Goal: Information Seeking & Learning: Compare options

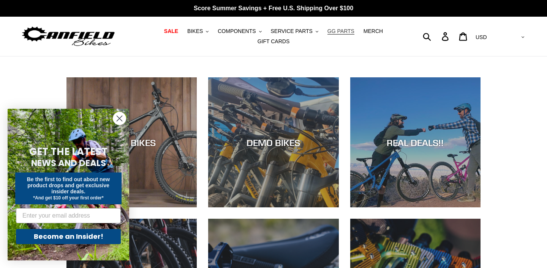
click at [347, 33] on span "GG PARTS" at bounding box center [340, 31] width 27 height 6
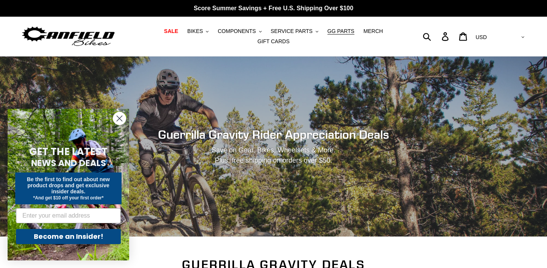
scroll to position [20, 0]
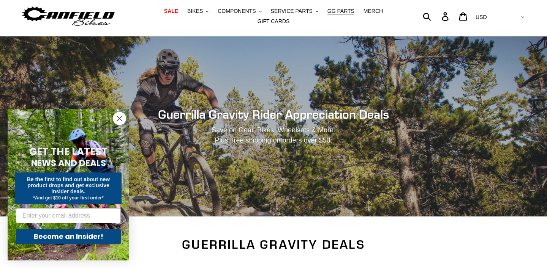
click at [118, 120] on icon "Close dialog" at bounding box center [119, 118] width 5 height 5
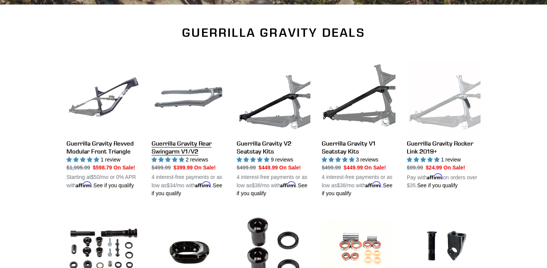
scroll to position [240, 0]
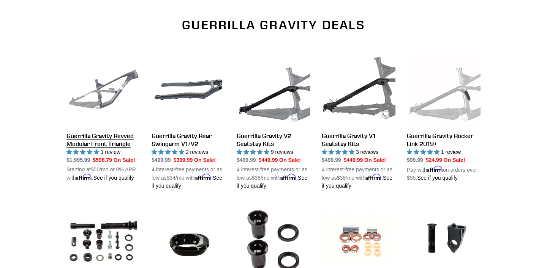
click at [123, 93] on link "Guerrilla Gravity Revved Modular Front Triangle" at bounding box center [103, 117] width 74 height 129
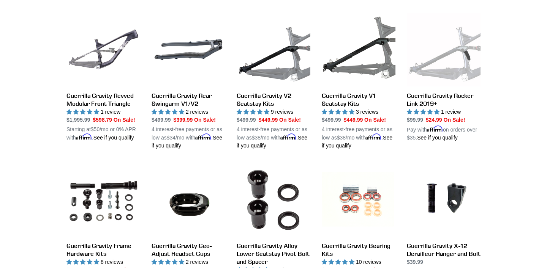
scroll to position [280, 0]
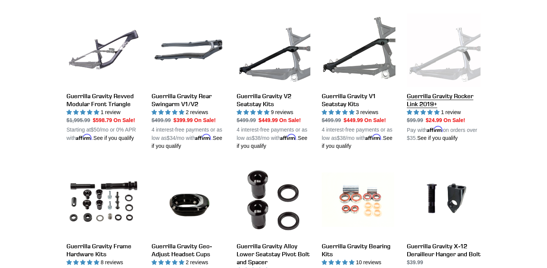
click at [419, 101] on link "Guerrilla Gravity Rocker Link 2019+" at bounding box center [443, 77] width 74 height 129
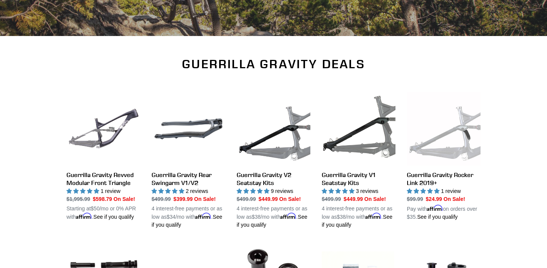
scroll to position [239, 0]
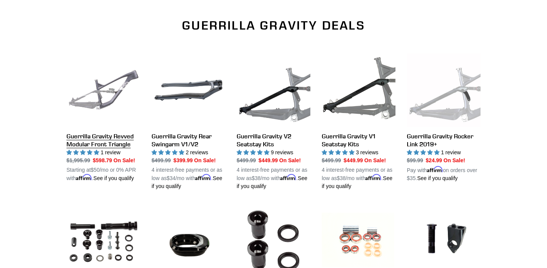
click at [90, 149] on link "Guerrilla Gravity Revved Modular Front Triangle" at bounding box center [103, 118] width 74 height 129
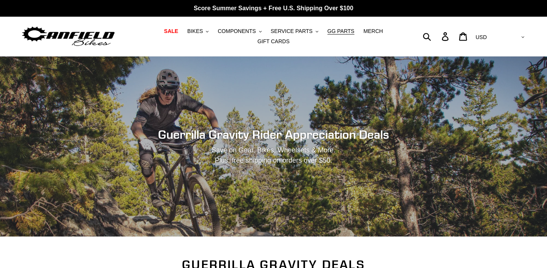
scroll to position [0, 0]
click at [205, 34] on button "BIKES .cls-1{fill:#231f20}" at bounding box center [197, 31] width 29 height 10
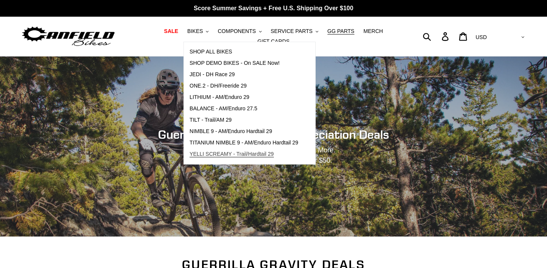
click at [233, 152] on span "YELLI SCREAMY - Trail/Hardtail 29" at bounding box center [231, 154] width 84 height 6
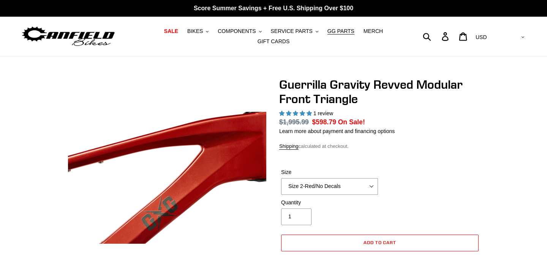
select select "highest-rating"
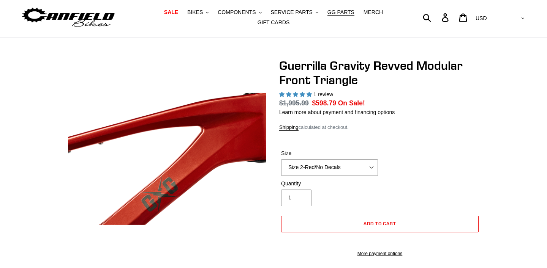
scroll to position [20, 0]
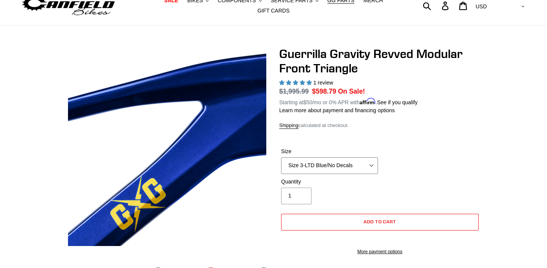
scroll to position [33, 0]
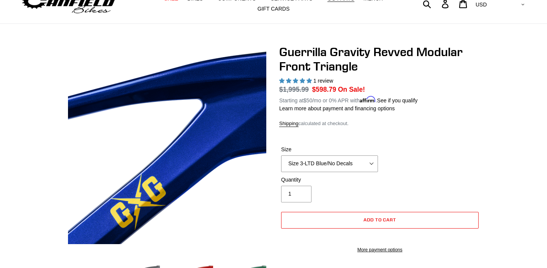
click at [359, 172] on div "Size Size 2-Gloss Black/No Decals Size 2-Black/Red Decals Size 2-Black/Silver D…" at bounding box center [379, 161] width 201 height 30
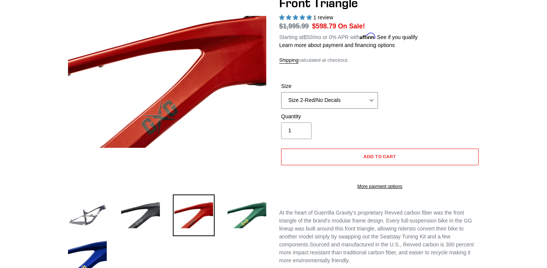
scroll to position [91, 0]
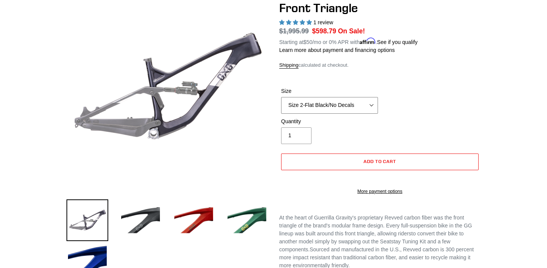
select select "Size 2-LTD Blue/No Decals"
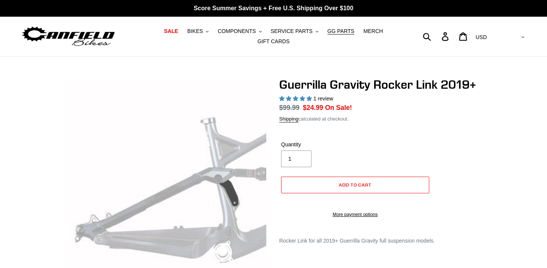
select select "highest-rating"
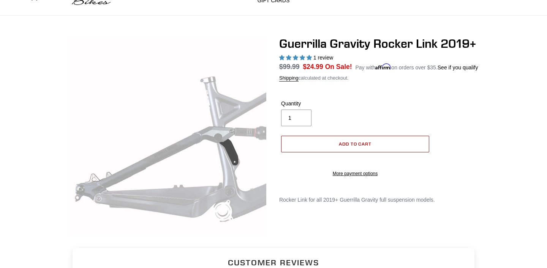
scroll to position [27, 0]
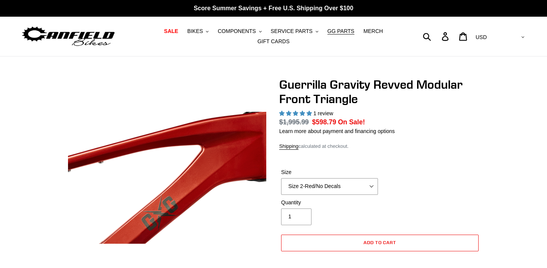
select select "highest-rating"
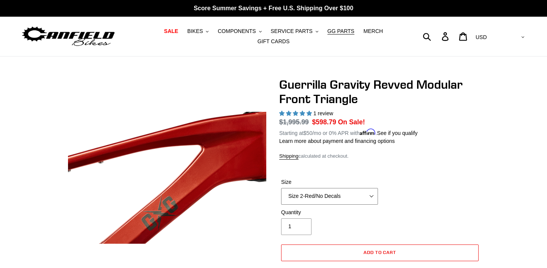
select select "Size 2-LTD Blue/No Decals"
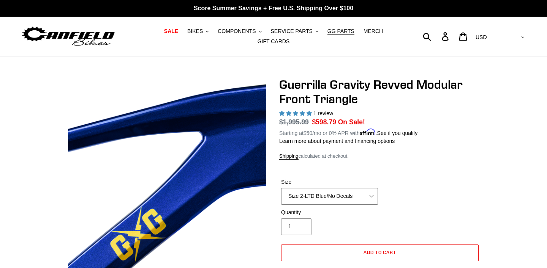
drag, startPoint x: 374, startPoint y: 198, endPoint x: 430, endPoint y: 180, distance: 58.8
click at [430, 180] on div "Size Size 2-Gloss Black/No Decals Size 2-Black/Red Decals Size 2-Black/Silver D…" at bounding box center [379, 193] width 201 height 30
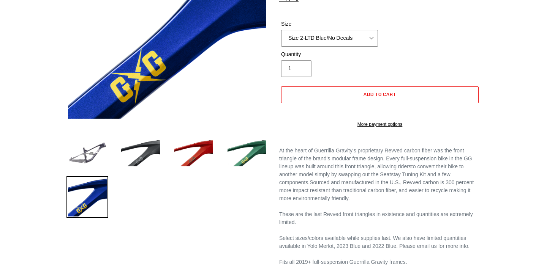
scroll to position [162, 0]
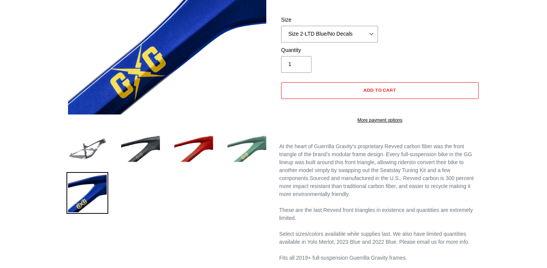
click at [250, 150] on img at bounding box center [247, 149] width 42 height 42
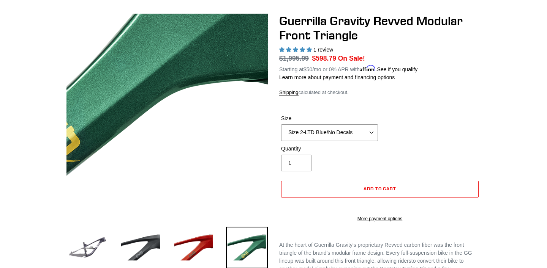
scroll to position [139, 0]
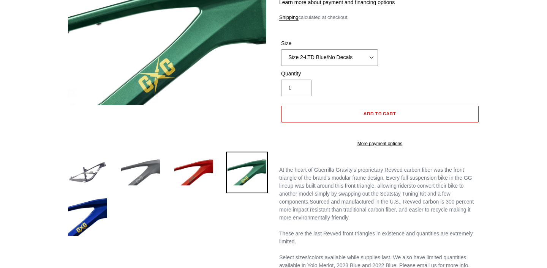
click at [151, 174] on img at bounding box center [141, 173] width 42 height 42
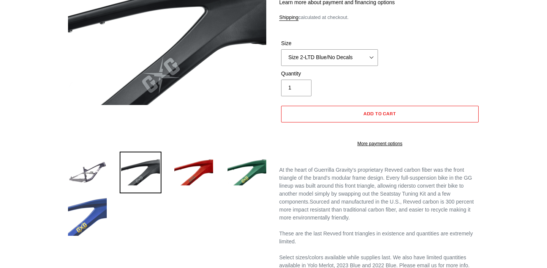
click at [88, 232] on img at bounding box center [87, 217] width 42 height 42
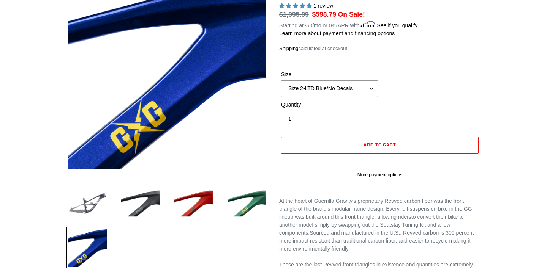
scroll to position [108, 0]
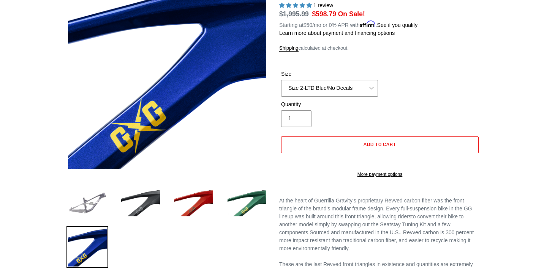
click at [82, 201] on img at bounding box center [87, 204] width 42 height 42
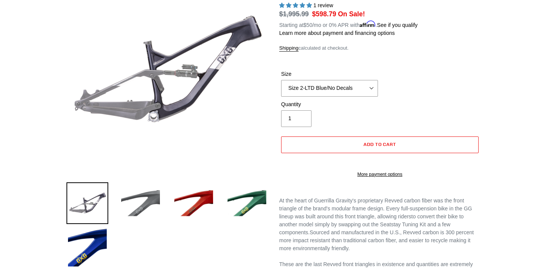
click at [143, 191] on img at bounding box center [141, 204] width 42 height 42
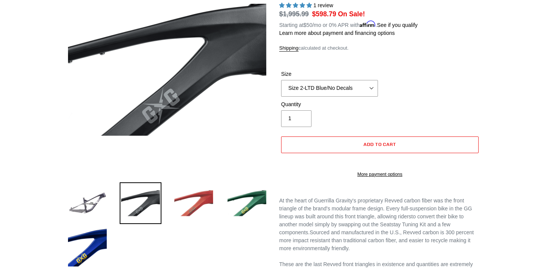
click at [197, 193] on img at bounding box center [194, 204] width 42 height 42
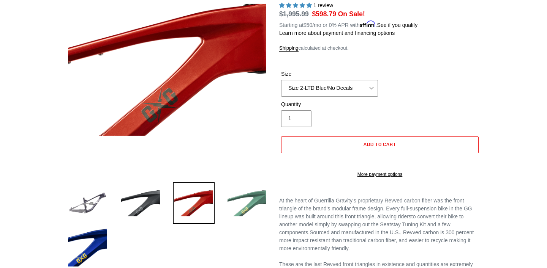
click at [267, 191] on img at bounding box center [247, 204] width 42 height 42
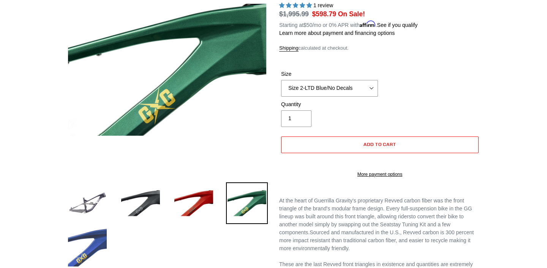
click at [101, 249] on img at bounding box center [87, 248] width 42 height 42
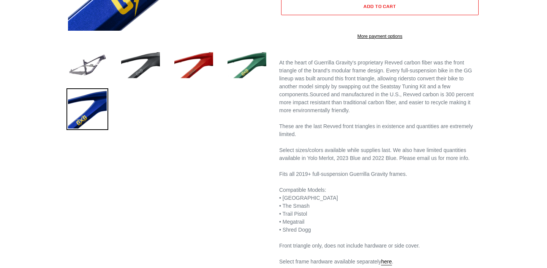
scroll to position [194, 0]
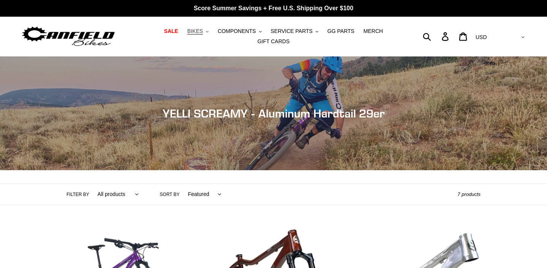
click at [205, 35] on button "BIKES .cls-1{fill:#231f20}" at bounding box center [197, 31] width 29 height 10
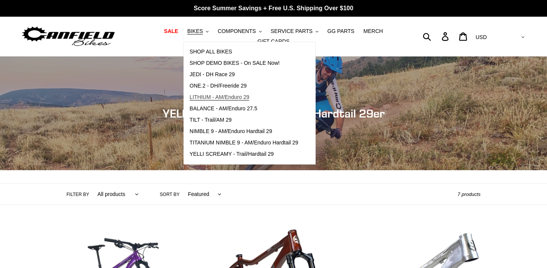
click at [247, 95] on span "LITHIUM - AM/Enduro 29" at bounding box center [219, 97] width 60 height 6
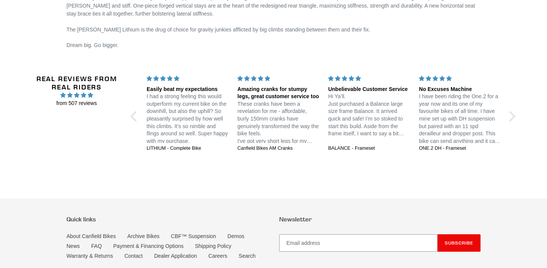
scroll to position [1136, 0]
click at [262, 110] on p "These cranks have been a revelation for me - affordable, burly 150mm cranks hav…" at bounding box center [278, 122] width 82 height 45
click at [260, 95] on div "Amazing cranks for stumpy legs, great customer service too" at bounding box center [278, 92] width 82 height 15
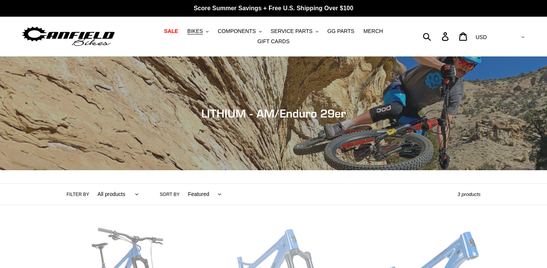
scroll to position [0, 0]
click at [199, 35] on span "BIKES" at bounding box center [195, 31] width 16 height 6
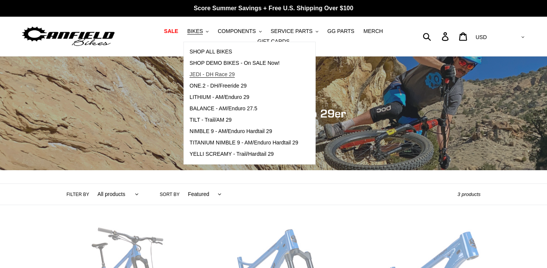
click at [218, 72] on span "JEDI - DH Race 29" at bounding box center [211, 74] width 45 height 6
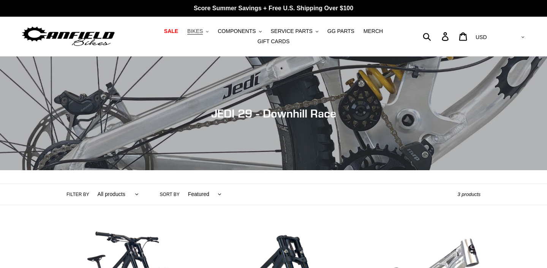
click at [193, 30] on span "BIKES" at bounding box center [195, 31] width 16 height 6
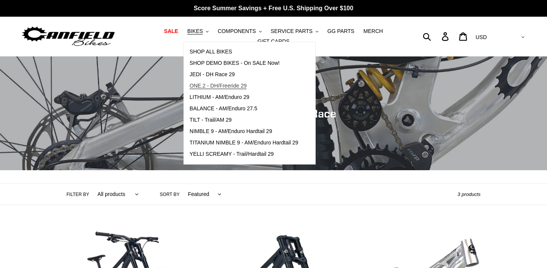
click at [219, 87] on span "ONE.2 - DH/Freeride 29" at bounding box center [217, 86] width 57 height 6
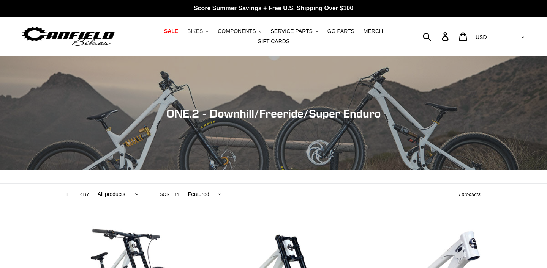
click at [200, 32] on span "BIKES" at bounding box center [195, 31] width 16 height 6
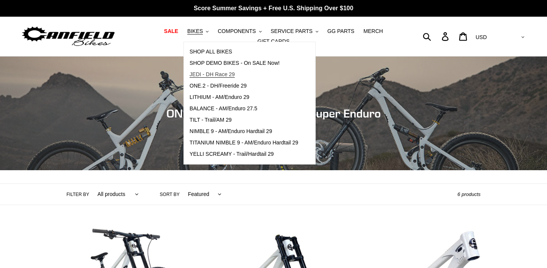
click at [205, 72] on span "JEDI - DH Race 29" at bounding box center [211, 74] width 45 height 6
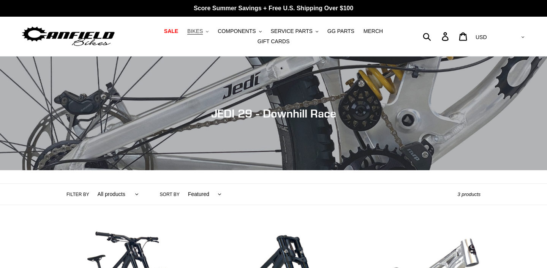
click at [199, 31] on span "BIKES" at bounding box center [195, 31] width 16 height 6
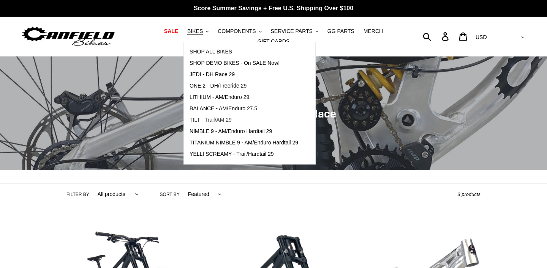
click at [216, 116] on link "TILT - Trail/AM 29" at bounding box center [244, 120] width 120 height 11
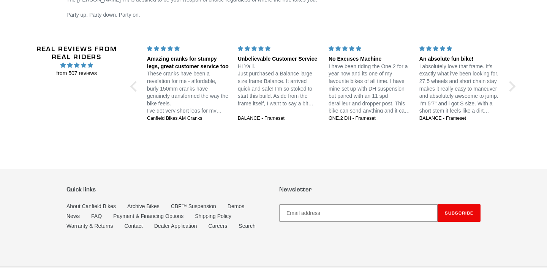
scroll to position [1317, 0]
